Goal: Task Accomplishment & Management: Use online tool/utility

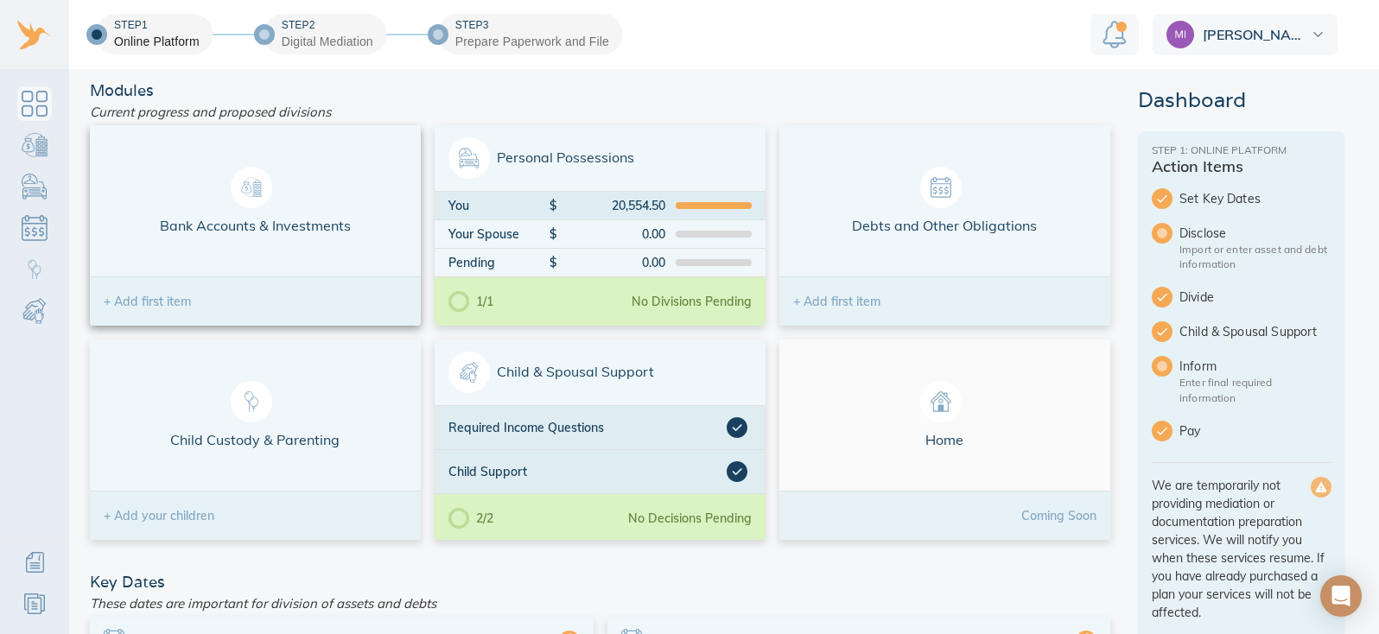
click at [251, 199] on div at bounding box center [251, 187] width 41 height 41
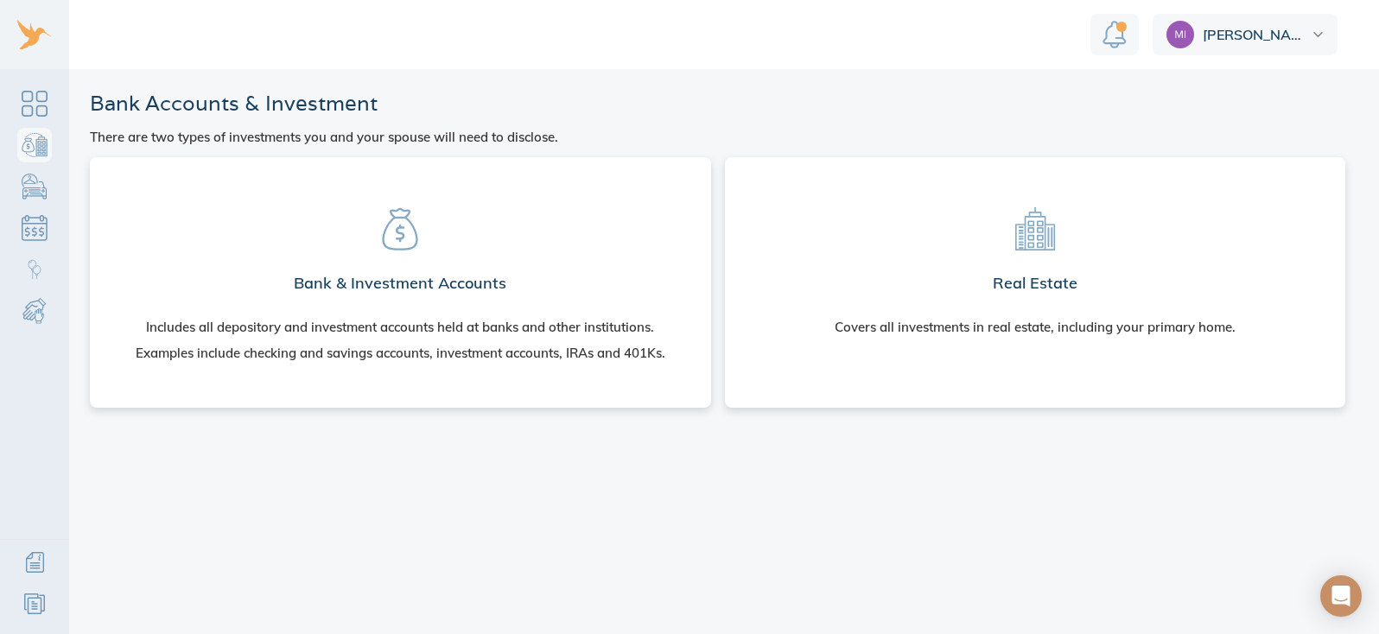
click at [397, 230] on icon at bounding box center [399, 228] width 43 height 43
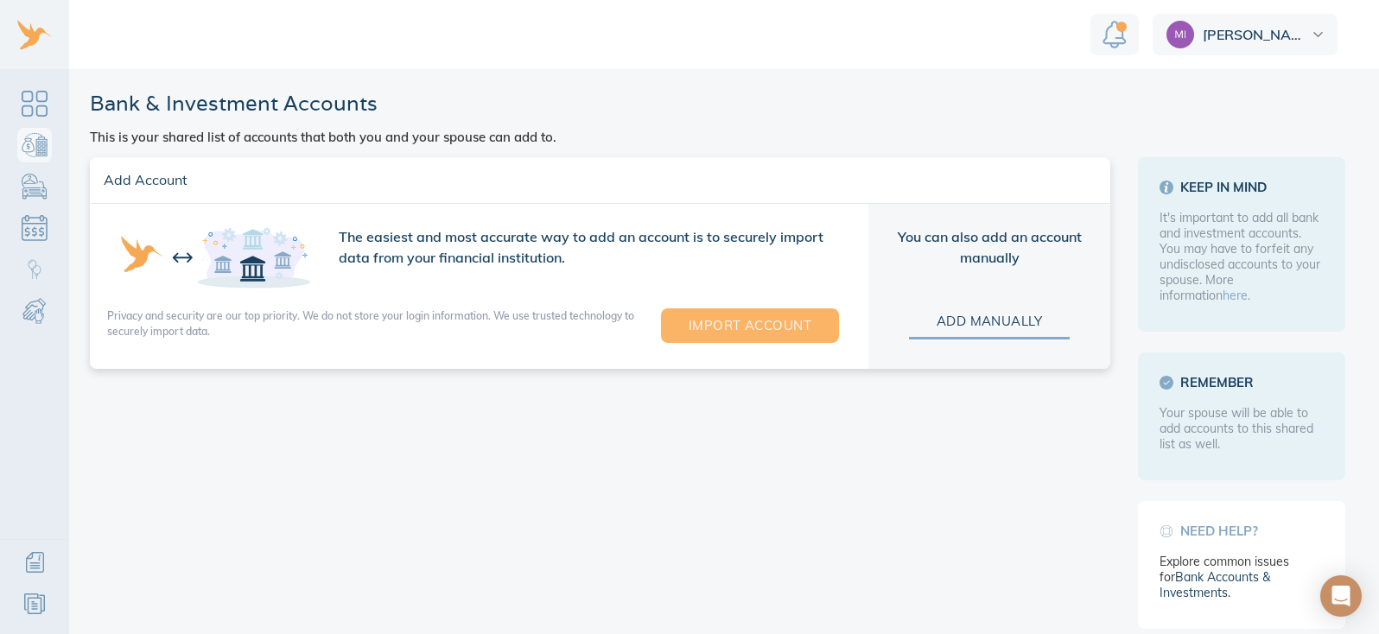
click at [732, 321] on span "Import Account" at bounding box center [750, 325] width 123 height 22
